Goal: Task Accomplishment & Management: Complete application form

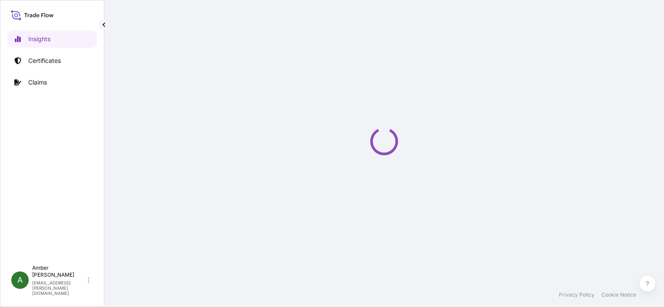
select select "2025"
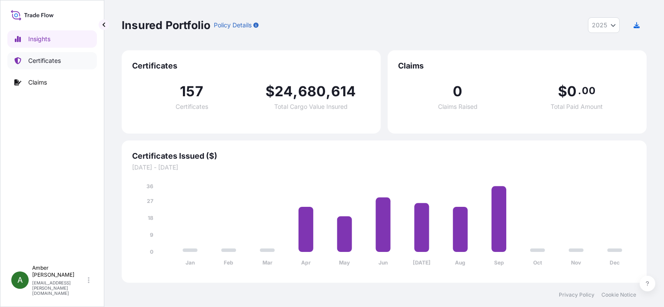
click at [49, 61] on p "Certificates" at bounding box center [44, 60] width 33 height 9
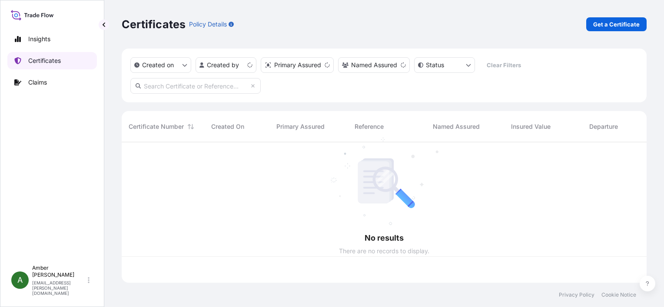
scroll to position [139, 518]
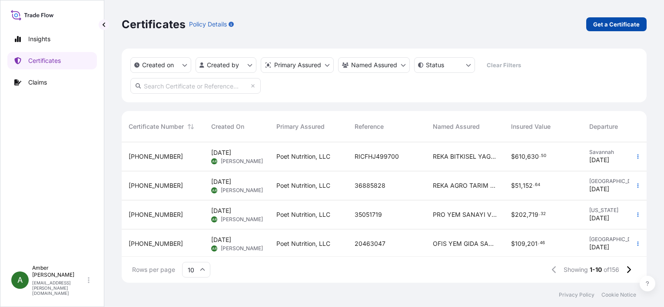
click at [605, 23] on p "Get a Certificate" at bounding box center [616, 24] width 46 height 9
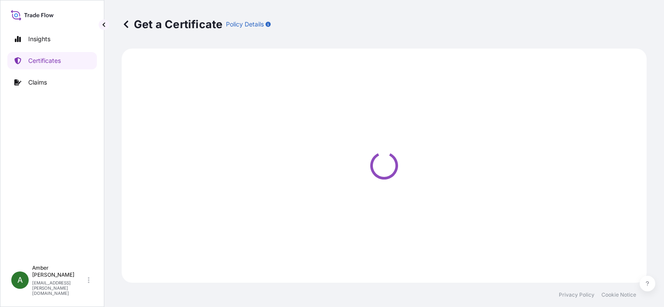
select select "Ocean Vessel"
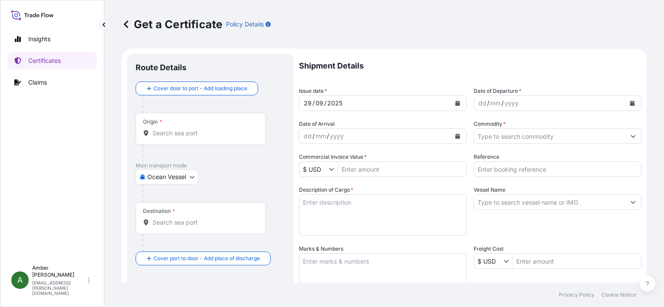
click at [630, 105] on icon "Calendar" at bounding box center [632, 103] width 5 height 5
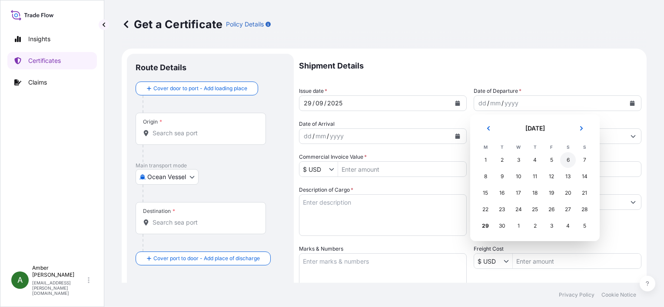
click at [568, 163] on div "6" at bounding box center [568, 160] width 16 height 16
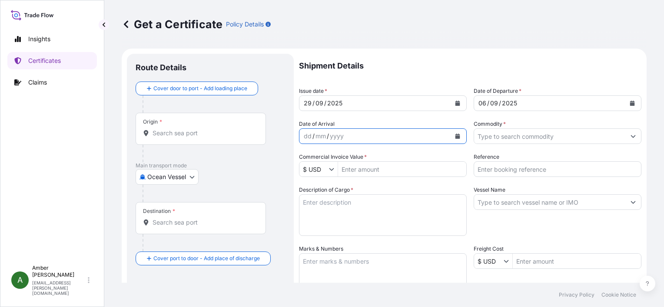
click at [455, 137] on icon "Calendar" at bounding box center [457, 136] width 5 height 5
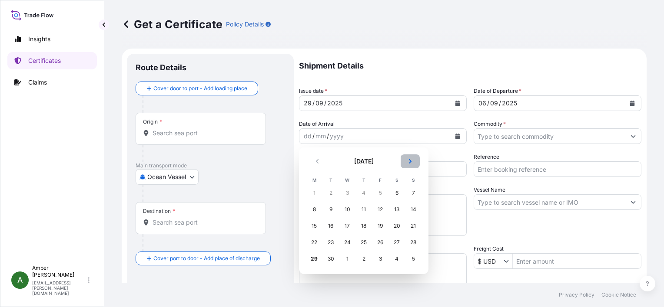
click at [408, 163] on icon "Next" at bounding box center [409, 161] width 5 height 5
click at [310, 227] on div "13" at bounding box center [314, 226] width 16 height 16
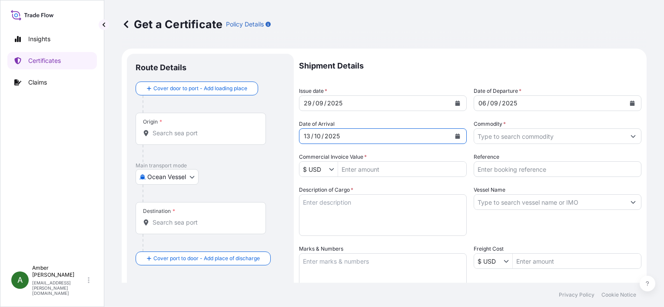
click at [519, 137] on input "Commodity *" at bounding box center [549, 137] width 151 height 16
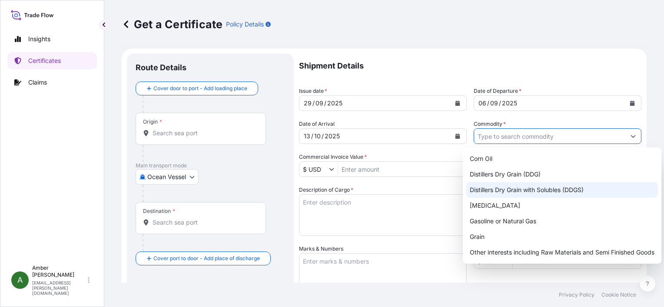
click at [519, 190] on div "Distillers Dry Grain with Solubles (DDGS)" at bounding box center [562, 190] width 192 height 16
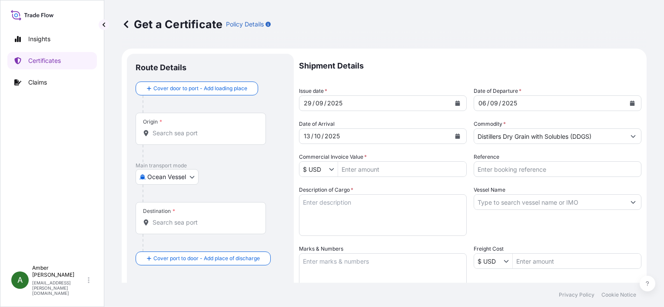
type input "Distillers Dry Grain (DDG)"
click at [565, 172] on input "Reference" at bounding box center [557, 170] width 168 height 16
paste input "RICFFN382701"
type input "RICFFN382701"
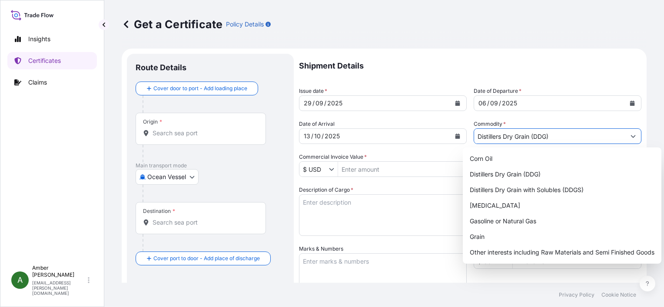
click at [558, 141] on input "Distillers Dry Grain (DDG)" at bounding box center [549, 137] width 151 height 16
click at [554, 186] on div "Distillers Dry Grain with Solubles (DDGS)" at bounding box center [562, 190] width 192 height 16
type input "Distillers Dry Grain with Solubles (DDGS)"
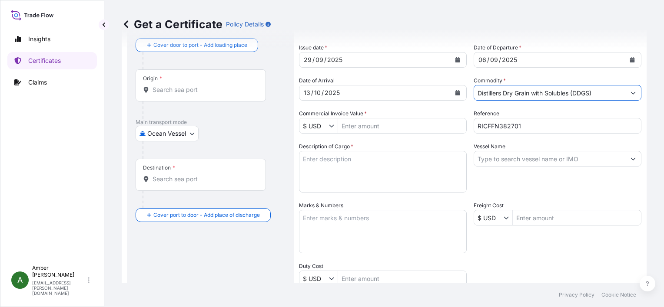
scroll to position [87, 0]
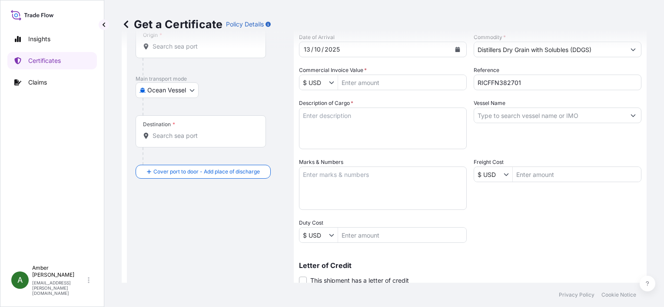
click at [396, 80] on input "Commercial Invoice Value *" at bounding box center [402, 83] width 128 height 16
click at [386, 86] on input "Commercial Invoice Value *" at bounding box center [402, 83] width 128 height 16
click at [370, 78] on input "Commercial Invoice Value *" at bounding box center [402, 83] width 128 height 16
paste input "2"
type input "29,221.2"
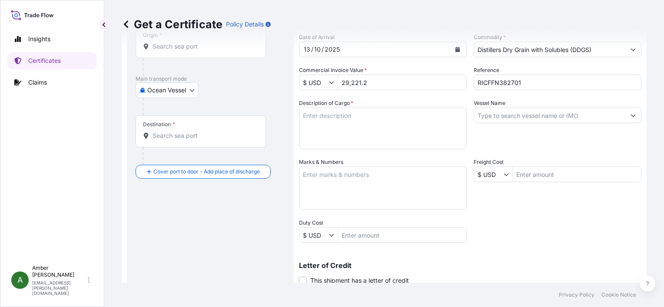
click at [522, 225] on div "Shipment Details Issue date * [DATE] Date of Departure * [DATE] Date of Arrival…" at bounding box center [470, 174] width 342 height 414
click at [499, 221] on div "Shipment Details Issue date * [DATE] Date of Departure * [DATE] Date of Arrival…" at bounding box center [470, 174] width 342 height 414
click at [547, 114] on input "Vessel Name" at bounding box center [549, 116] width 151 height 16
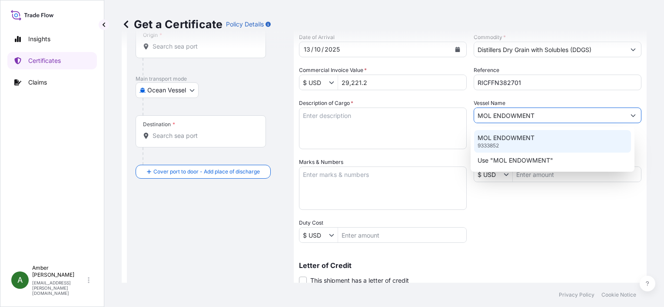
click at [511, 137] on p "MOL ENDOWMENT" at bounding box center [505, 138] width 57 height 9
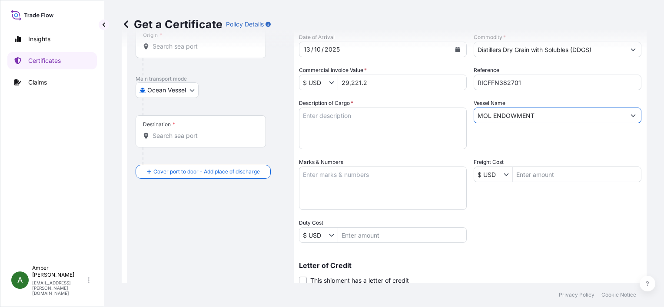
type input "MOL ENDOWMENT"
click at [352, 126] on textarea "Description of Cargo *" at bounding box center [383, 129] width 168 height 42
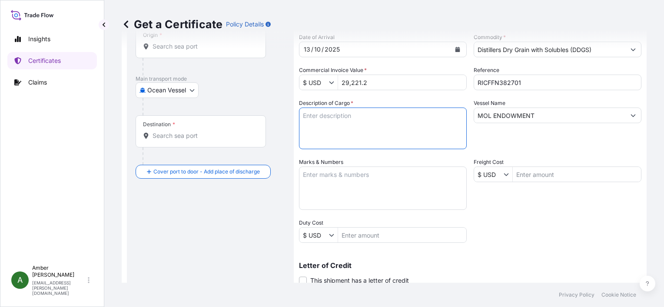
paste textarea "POET Dried Distillers Grains TOTAL WEIGHT (MTS): 129.872 FREIGHT PREPAID BULK I…"
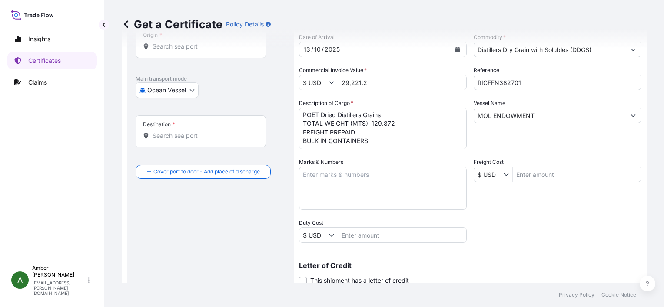
click at [372, 143] on textarea "POET Dried Distillers Grains TOTAL WEIGHT (MTS): 129.872 FREIGHT PREPAID BULK I…" at bounding box center [383, 129] width 168 height 42
paste textarea "X20250829606922"
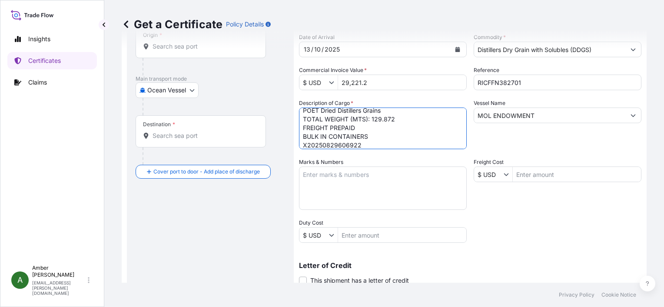
scroll to position [14, 0]
type textarea "POET Dried Distillers Grains TOTAL WEIGHT (MTS): 129.872 FREIGHT PREPAID BULK I…"
click at [488, 248] on div "Shipment Details Issue date * [DATE] Date of Departure * [DATE] Date of Arrival…" at bounding box center [470, 174] width 342 height 414
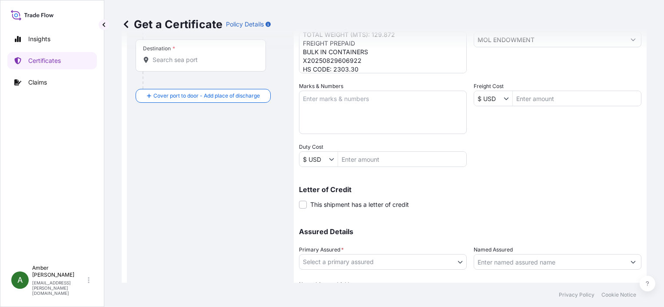
scroll to position [214, 0]
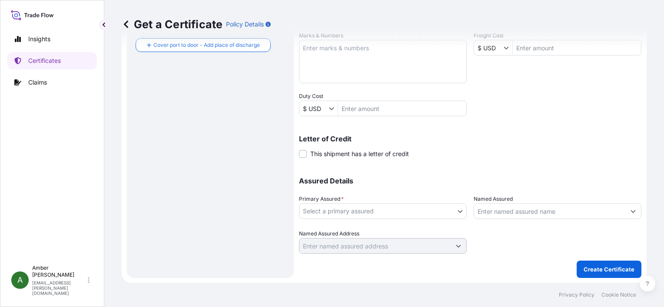
click at [389, 212] on body "Insights Certificates Claims A [PERSON_NAME] [PERSON_NAME][EMAIL_ADDRESS][PERSO…" at bounding box center [332, 153] width 664 height 307
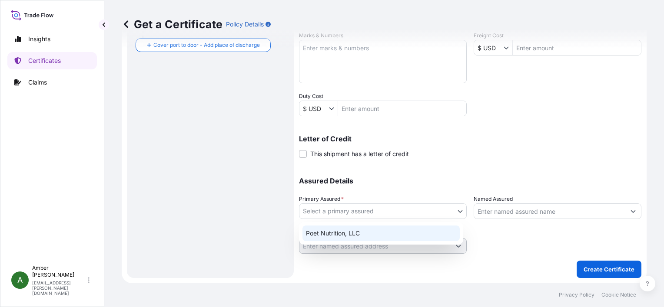
click at [363, 232] on div "Poet Nutrition, LLC" at bounding box center [380, 234] width 157 height 16
select select "31546"
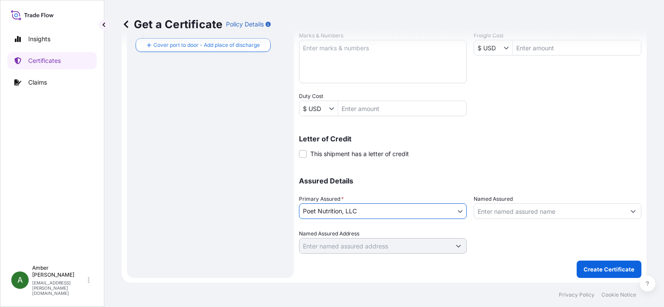
click at [523, 215] on input "Named Assured" at bounding box center [549, 212] width 151 height 16
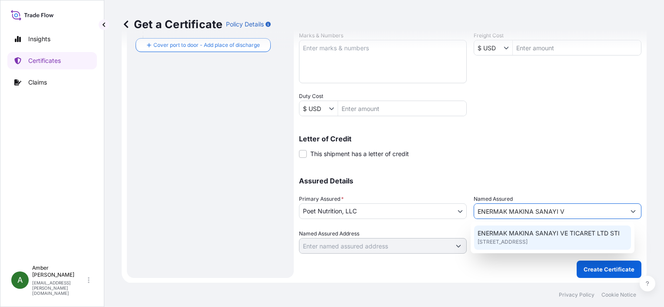
click at [527, 240] on span "[STREET_ADDRESS]" at bounding box center [502, 242] width 50 height 9
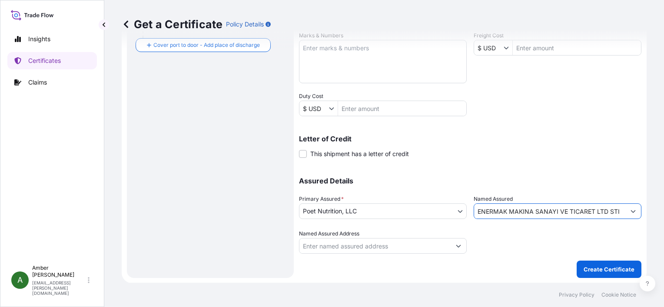
type input "ENERMAK MAKINA SANAYI VE TICARET LTD STI"
click at [498, 141] on p "Letter of Credit" at bounding box center [470, 138] width 342 height 7
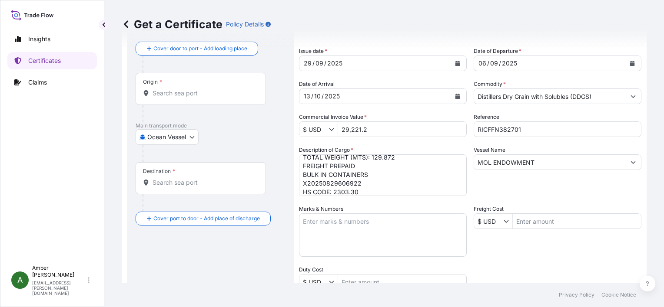
scroll to position [0, 0]
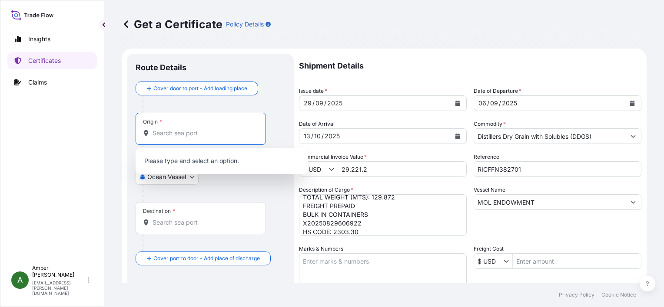
click at [180, 134] on input "Origin *" at bounding box center [203, 133] width 102 height 9
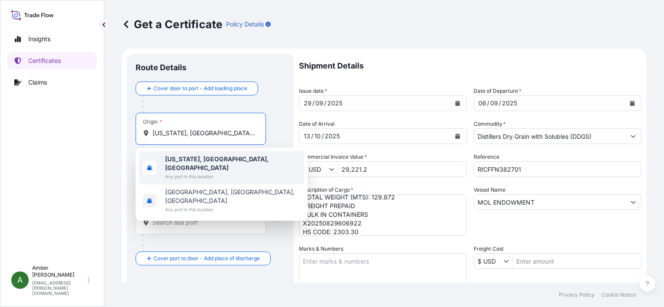
click at [199, 163] on span "[US_STATE], [GEOGRAPHIC_DATA], [GEOGRAPHIC_DATA]" at bounding box center [232, 163] width 135 height 17
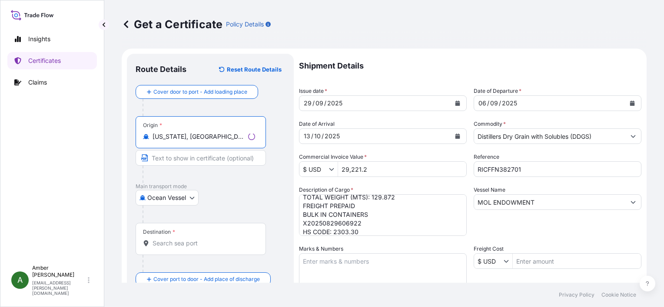
type input "[US_STATE], [GEOGRAPHIC_DATA], [GEOGRAPHIC_DATA]"
click at [177, 248] on div "Destination *" at bounding box center [200, 239] width 130 height 32
click at [177, 248] on input "Destination *" at bounding box center [203, 243] width 102 height 9
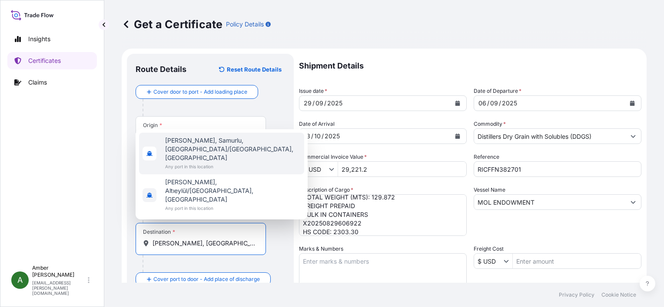
click at [200, 162] on span "[PERSON_NAME], Samurlu, [GEOGRAPHIC_DATA]/[GEOGRAPHIC_DATA], [GEOGRAPHIC_DATA]" at bounding box center [232, 149] width 135 height 26
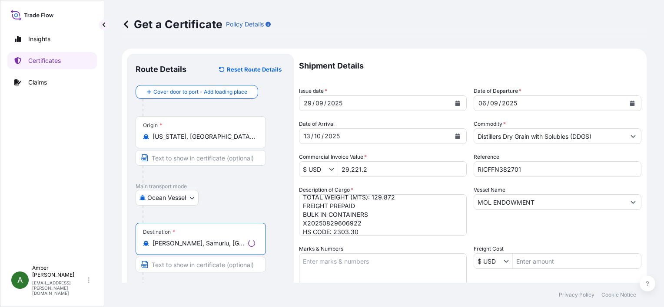
type input "[PERSON_NAME], Samurlu, [GEOGRAPHIC_DATA]/[GEOGRAPHIC_DATA], [GEOGRAPHIC_DATA]"
click at [269, 191] on div "Ocean Vessel Air Ocean Vessel Ocean Vessel - On Deck Rail Road" at bounding box center [209, 198] width 149 height 16
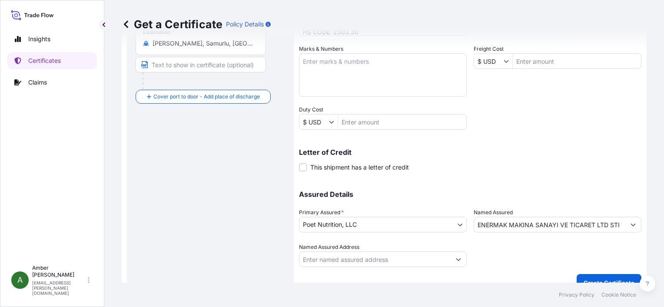
scroll to position [214, 0]
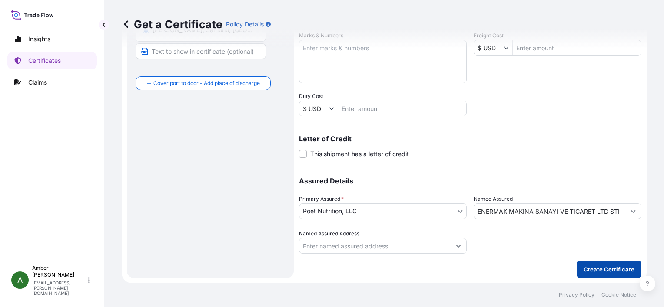
click at [599, 270] on p "Create Certificate" at bounding box center [608, 269] width 51 height 9
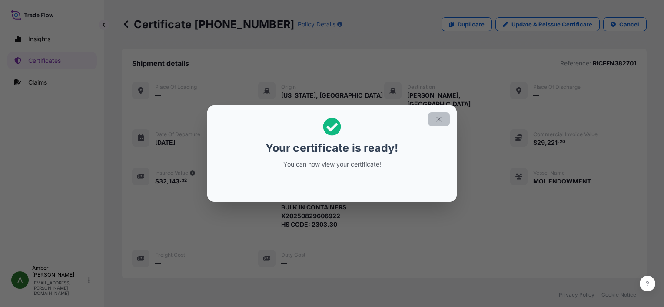
click at [443, 121] on button "button" at bounding box center [439, 119] width 22 height 14
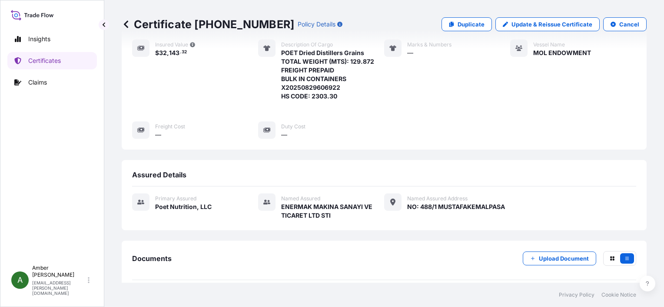
scroll to position [210, 0]
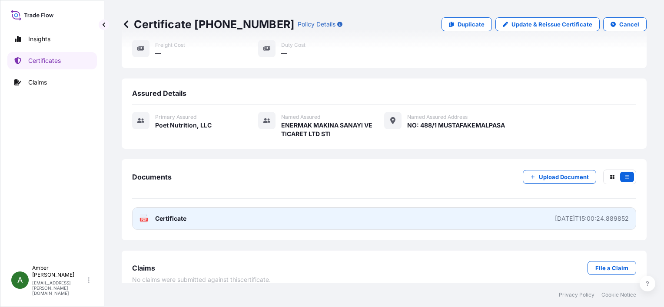
drag, startPoint x: 160, startPoint y: 208, endPoint x: 173, endPoint y: 208, distance: 12.6
click at [173, 215] on span "Certificate" at bounding box center [170, 219] width 31 height 9
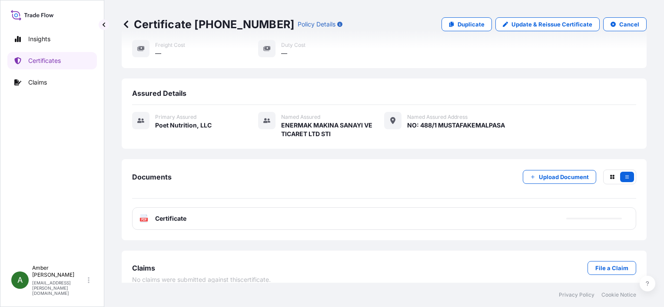
scroll to position [0, 0]
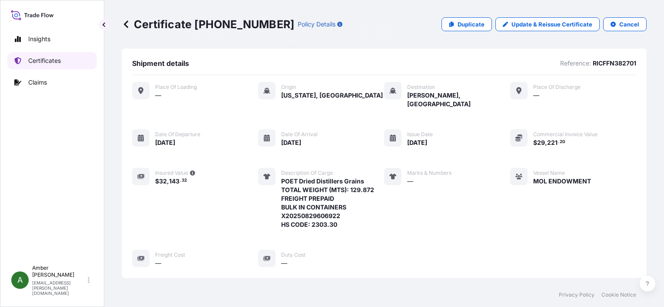
click at [45, 63] on p "Certificates" at bounding box center [44, 60] width 33 height 9
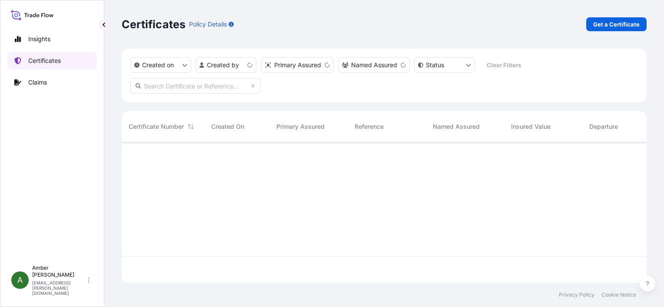
scroll to position [139, 518]
click at [620, 26] on p "Get a Certificate" at bounding box center [616, 24] width 46 height 9
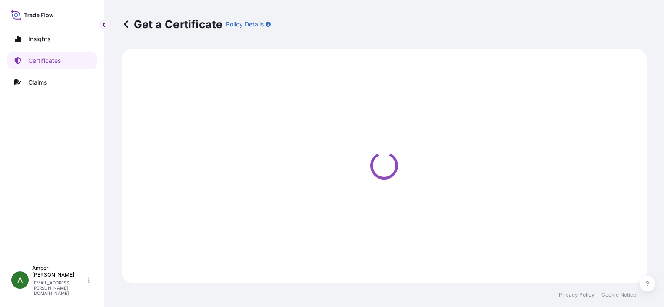
select select "Ocean Vessel"
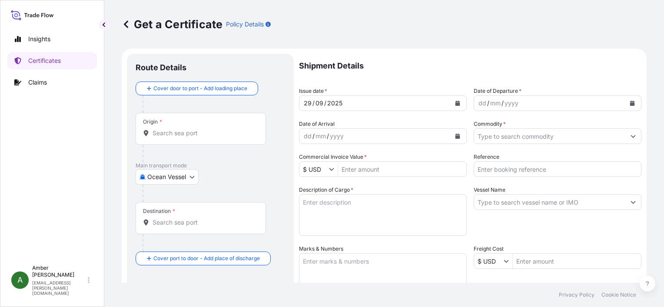
click at [630, 104] on icon "Calendar" at bounding box center [632, 103] width 5 height 5
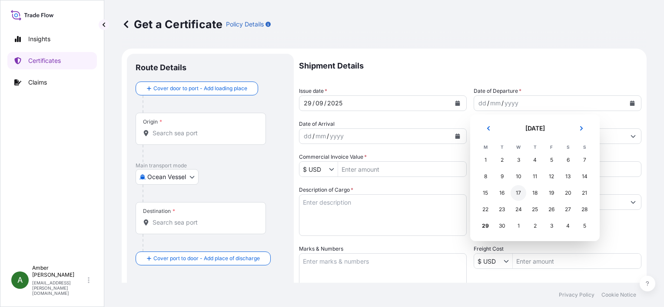
click at [519, 195] on div "17" at bounding box center [518, 193] width 16 height 16
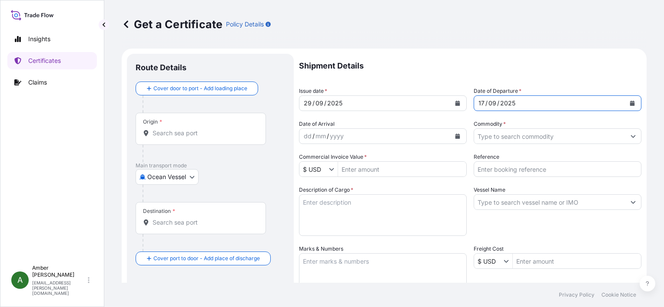
click at [455, 137] on icon "Calendar" at bounding box center [457, 136] width 5 height 5
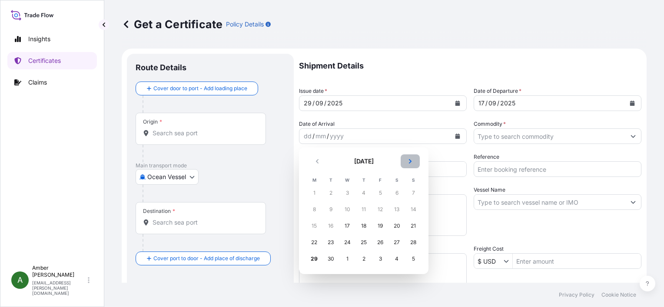
click at [412, 161] on icon "Next" at bounding box center [409, 161] width 5 height 5
click at [380, 228] on div "17" at bounding box center [380, 226] width 16 height 16
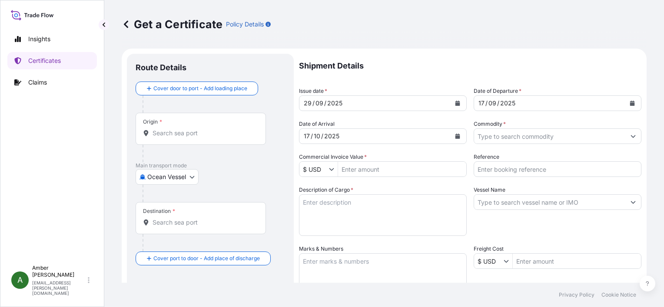
click at [544, 170] on input "Reference" at bounding box center [557, 170] width 168 height 16
paste input "RICFEQ308700"
type input "RICFEQ308700"
click at [545, 136] on input "Commodity *" at bounding box center [549, 137] width 151 height 16
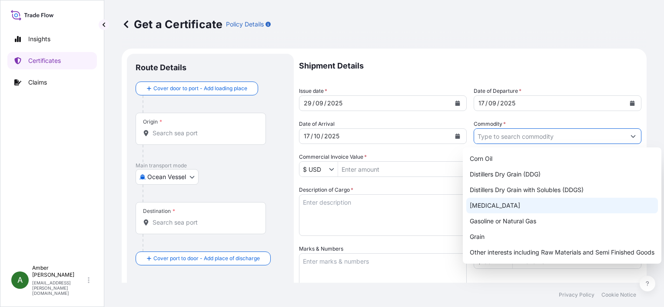
click at [542, 200] on div "[MEDICAL_DATA]" at bounding box center [562, 206] width 192 height 16
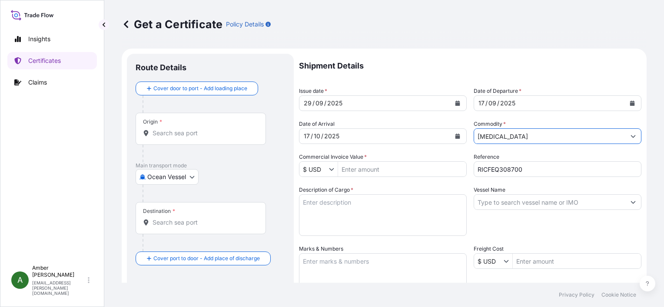
click at [545, 138] on input "[MEDICAL_DATA]" at bounding box center [549, 137] width 151 height 16
click at [630, 135] on icon "Show suggestions" at bounding box center [632, 136] width 5 height 5
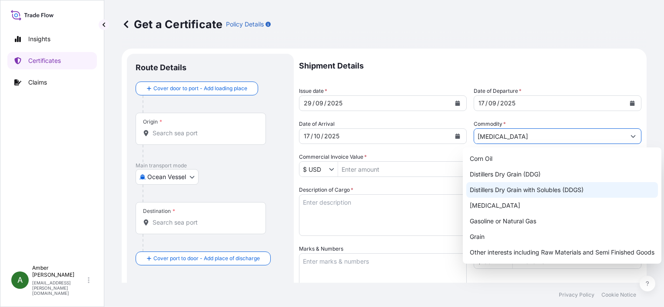
click at [519, 193] on div "Distillers Dry Grain with Solubles (DDGS)" at bounding box center [562, 190] width 192 height 16
type input "Distillers Dry Grain with Solubles (DDGS)"
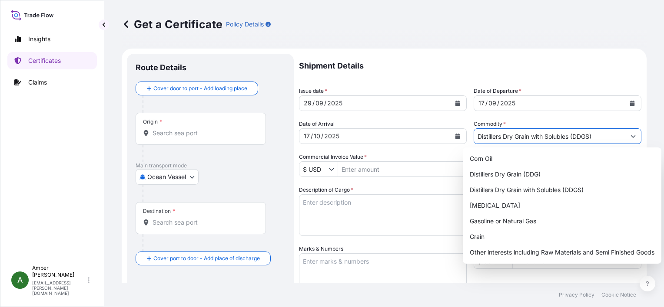
click at [380, 170] on input "Commercial Invoice Value *" at bounding box center [402, 170] width 128 height 16
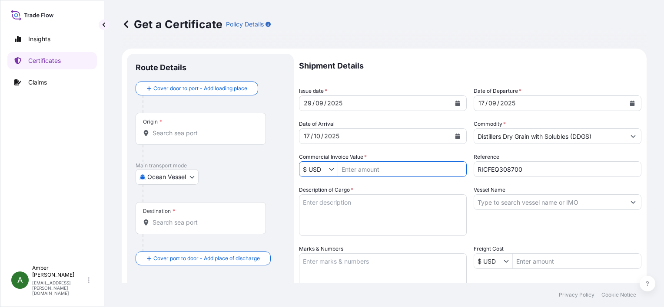
paste input "1"
click at [380, 170] on input "Commercial Invoice Value *" at bounding box center [402, 170] width 128 height 16
click at [382, 181] on div "Shipment Details Issue date * [DATE] Date of Departure * [DATE] Date of Arrival…" at bounding box center [470, 261] width 342 height 414
click at [379, 168] on input "183,223.3" at bounding box center [402, 170] width 128 height 16
type input "183,223.3"
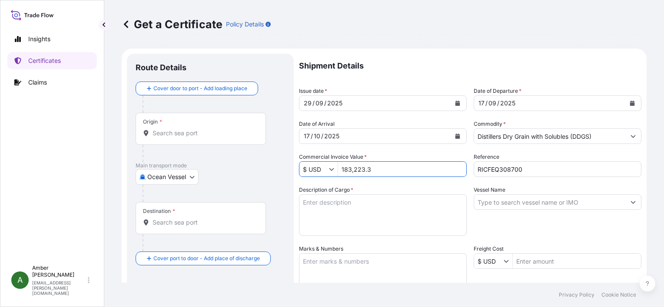
click at [385, 181] on div "Shipment Details Issue date * [DATE] Date of Departure * [DATE] Date of Arrival…" at bounding box center [470, 261] width 342 height 414
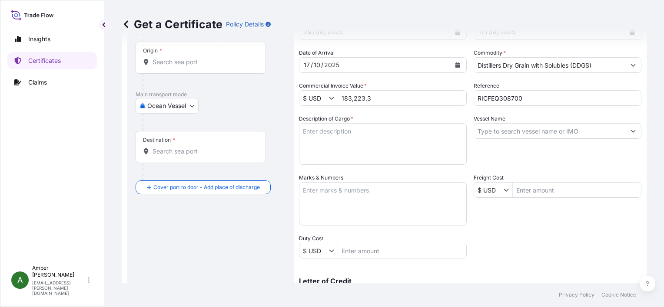
scroll to position [87, 0]
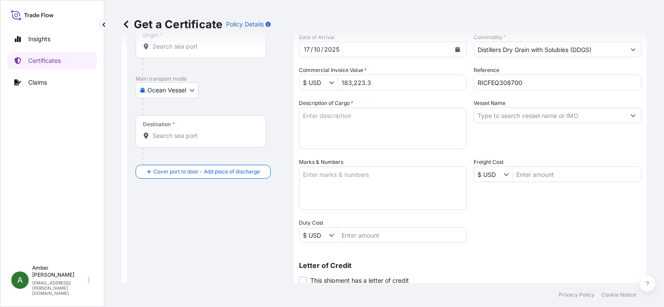
click at [524, 116] on input "Vessel Name" at bounding box center [549, 116] width 151 height 16
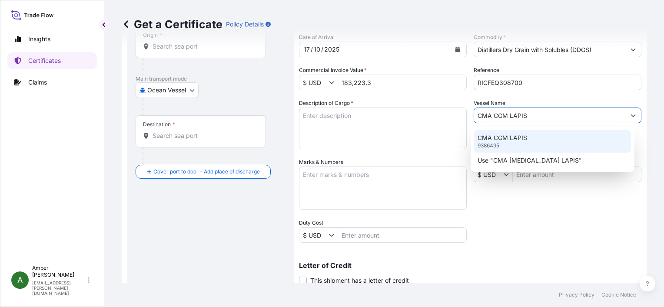
click at [515, 139] on p "CMA CGM LAPIS" at bounding box center [502, 138] width 50 height 9
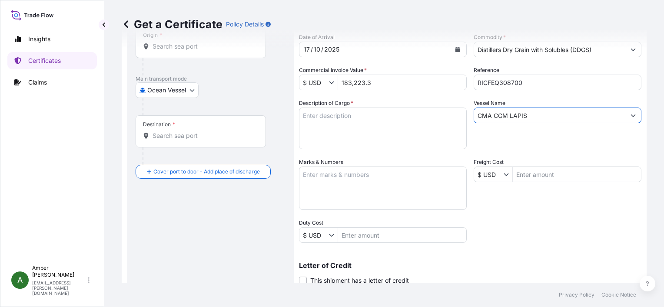
type input "CMA CGM LAPIS"
click at [486, 139] on div "Vessel Name CMA [MEDICAL_DATA] LAPIS" at bounding box center [557, 124] width 168 height 50
click at [344, 121] on textarea "Description of Cargo *" at bounding box center [383, 129] width 168 height 42
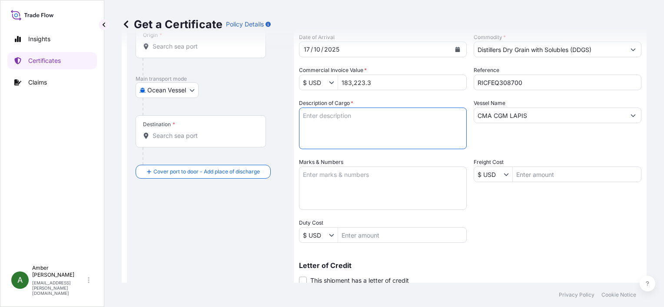
paste textarea "POET DRIED DISTILLERS GRAINS TOTAL WEIGHT (MTS): 848.256 FREIGHT PREPAID BULK I…"
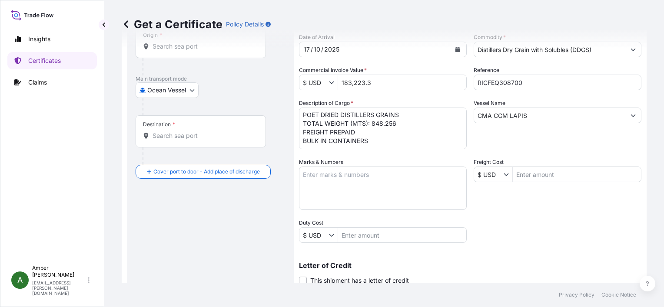
click at [348, 145] on textarea "POET DRIED DISTILLERS GRAINS TOTAL WEIGHT (MTS): 848.256 FREIGHT PREPAID BULK I…" at bounding box center [383, 129] width 168 height 42
paste textarea "X20250903787711"
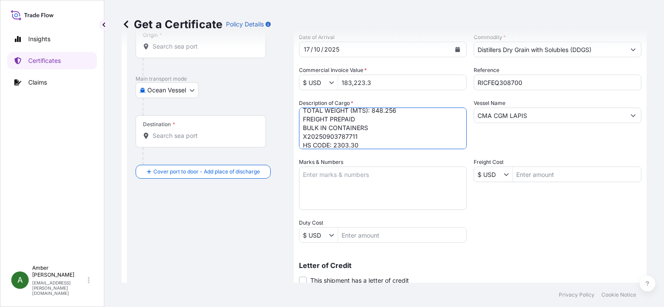
type textarea "POET DRIED DISTILLERS GRAINS TOTAL WEIGHT (MTS): 848.256 FREIGHT PREPAID BULK I…"
click at [512, 142] on div "Vessel Name CMA [MEDICAL_DATA] LAPIS" at bounding box center [557, 124] width 168 height 50
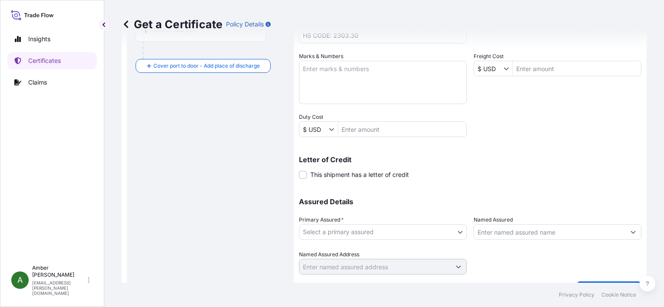
scroll to position [214, 0]
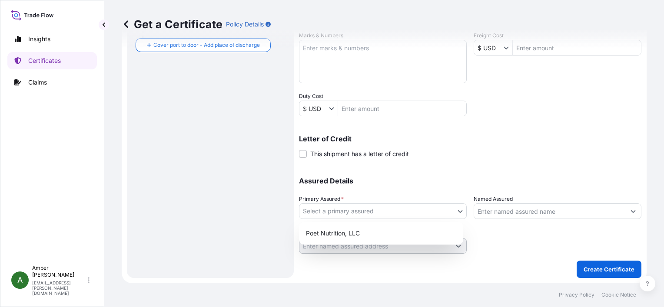
click at [376, 211] on body "Insights Certificates Claims A [PERSON_NAME] [PERSON_NAME][EMAIL_ADDRESS][PERSO…" at bounding box center [332, 153] width 664 height 307
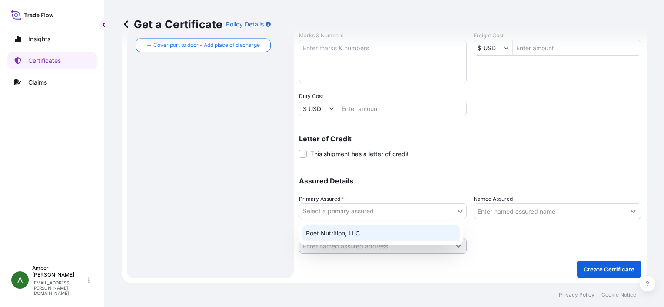
click at [361, 232] on div "Poet Nutrition, LLC" at bounding box center [380, 234] width 157 height 16
select select "31546"
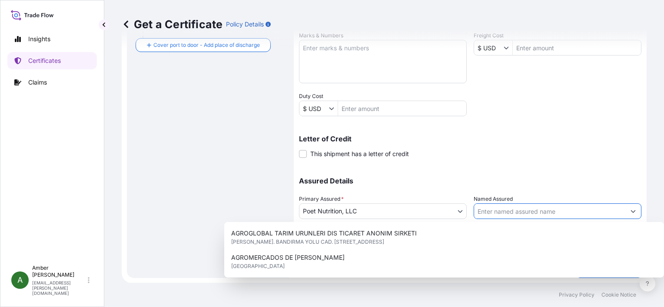
click at [541, 212] on input "Named Assured" at bounding box center [549, 212] width 151 height 16
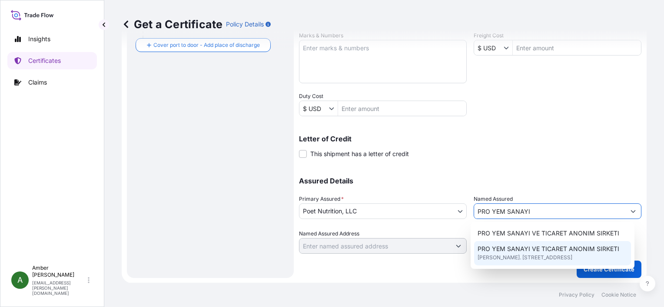
click at [549, 256] on span "[PERSON_NAME]. [STREET_ADDRESS]" at bounding box center [524, 258] width 95 height 9
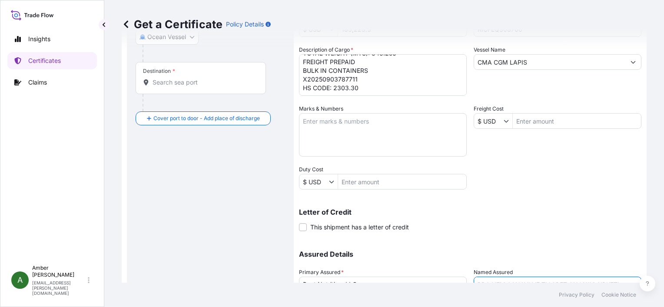
scroll to position [40, 0]
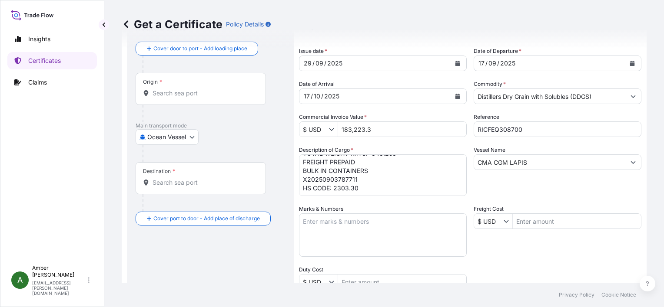
type input "PRO YEM SANAYI VE TICARET ANONIM SIRKETI"
click at [180, 99] on div "Origin *" at bounding box center [200, 89] width 130 height 32
click at [180, 98] on input "Origin *" at bounding box center [203, 93] width 102 height 9
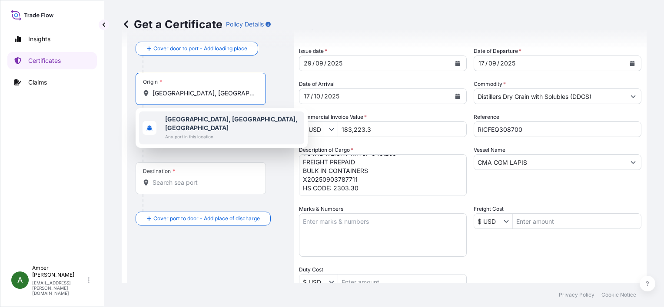
click at [183, 118] on b "[GEOGRAPHIC_DATA], [GEOGRAPHIC_DATA], [GEOGRAPHIC_DATA]" at bounding box center [231, 124] width 132 height 16
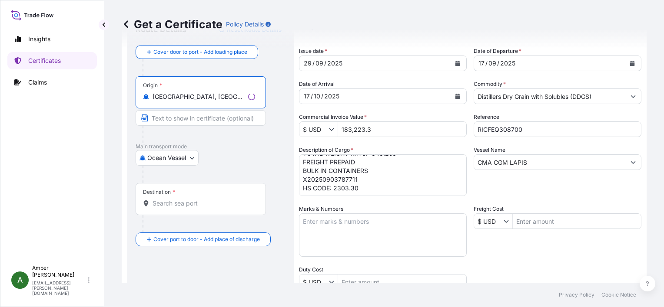
type input "[GEOGRAPHIC_DATA], [GEOGRAPHIC_DATA], [GEOGRAPHIC_DATA]"
click at [174, 207] on input "Destination *" at bounding box center [203, 203] width 102 height 9
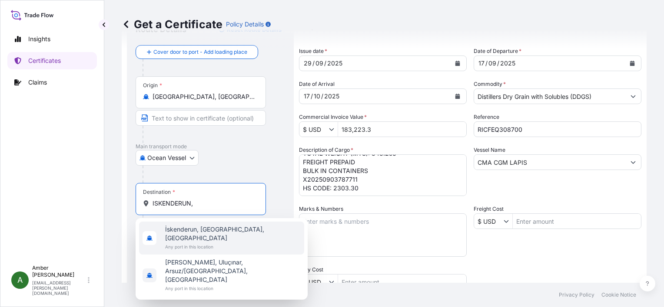
click at [186, 233] on span "İskenderun, [GEOGRAPHIC_DATA], [GEOGRAPHIC_DATA]" at bounding box center [232, 233] width 135 height 17
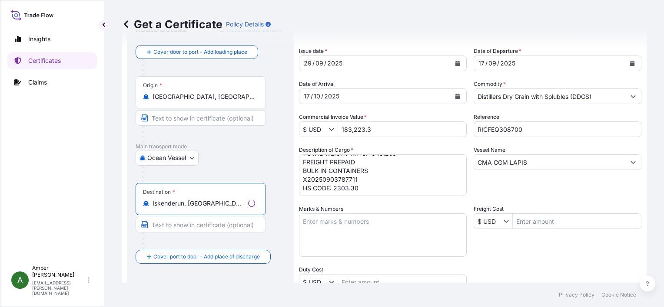
type input "İskenderun, [GEOGRAPHIC_DATA], [GEOGRAPHIC_DATA]"
click at [274, 214] on div "Destination * İskenderun, [GEOGRAPHIC_DATA], [GEOGRAPHIC_DATA]" at bounding box center [209, 216] width 149 height 67
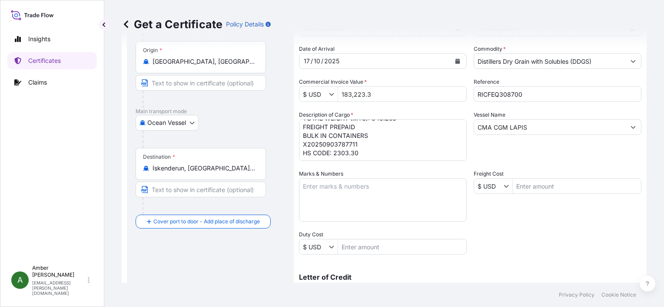
scroll to position [214, 0]
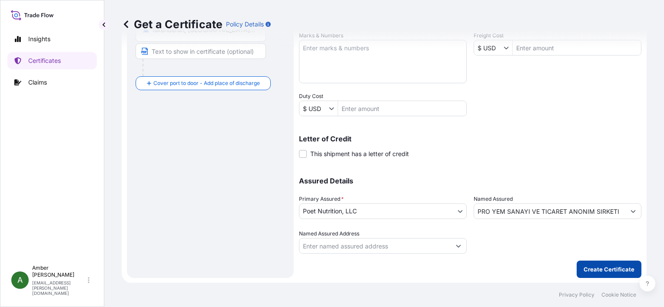
click at [606, 269] on p "Create Certificate" at bounding box center [608, 269] width 51 height 9
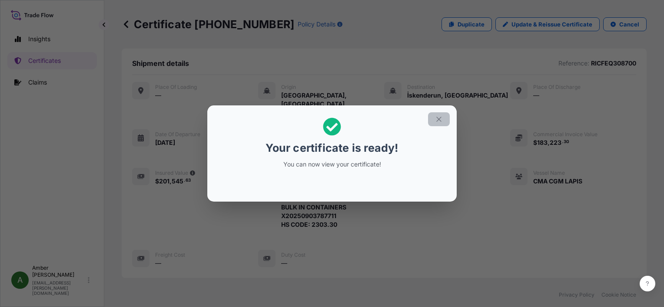
click at [439, 122] on icon "button" at bounding box center [439, 120] width 8 height 8
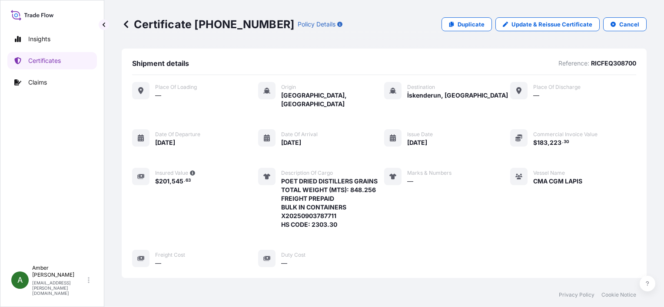
scroll to position [210, 0]
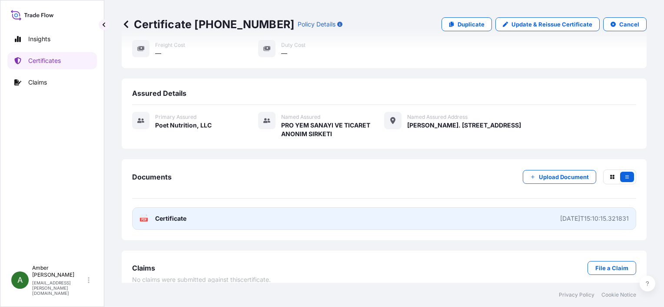
click at [145, 218] on text "PDF" at bounding box center [144, 219] width 6 height 3
